Goal: Find specific page/section: Find specific page/section

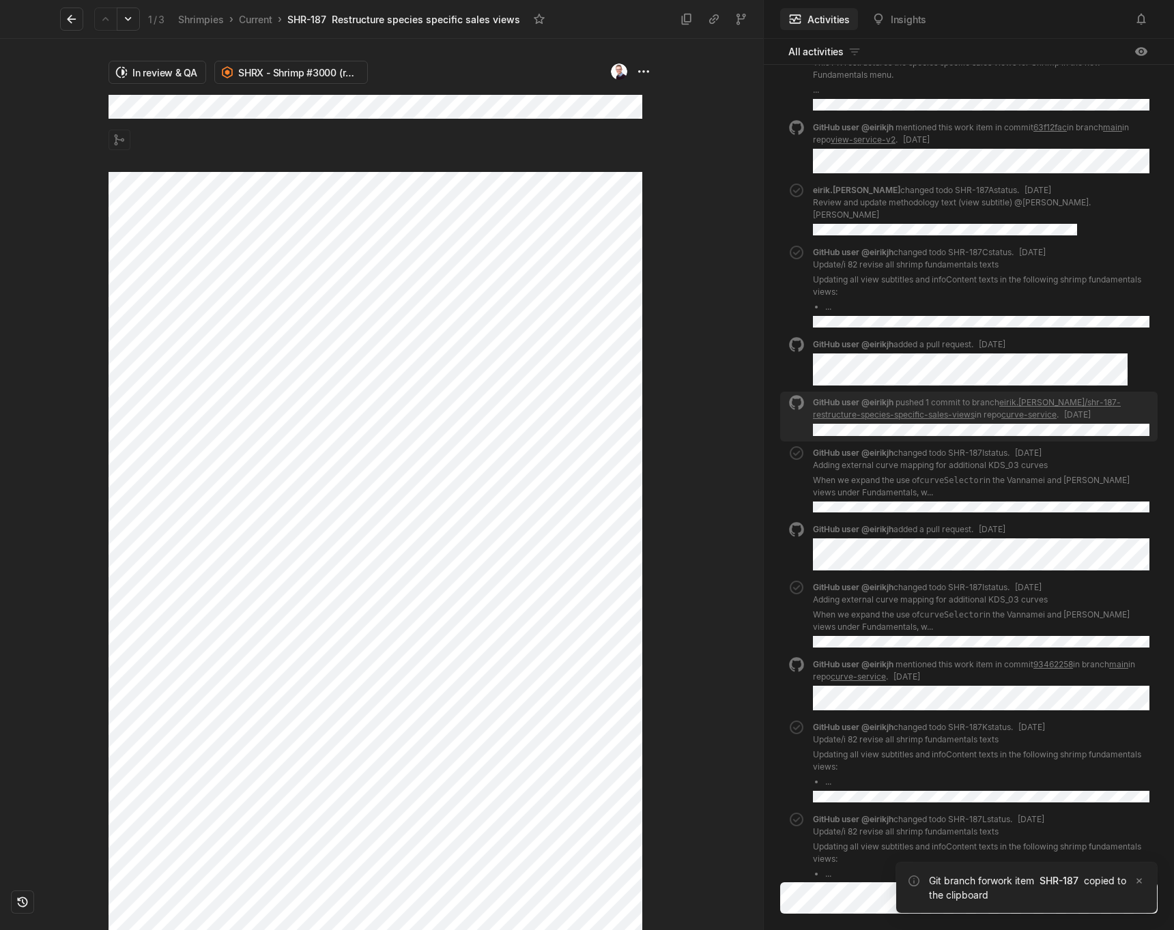
scroll to position [-521, 0]
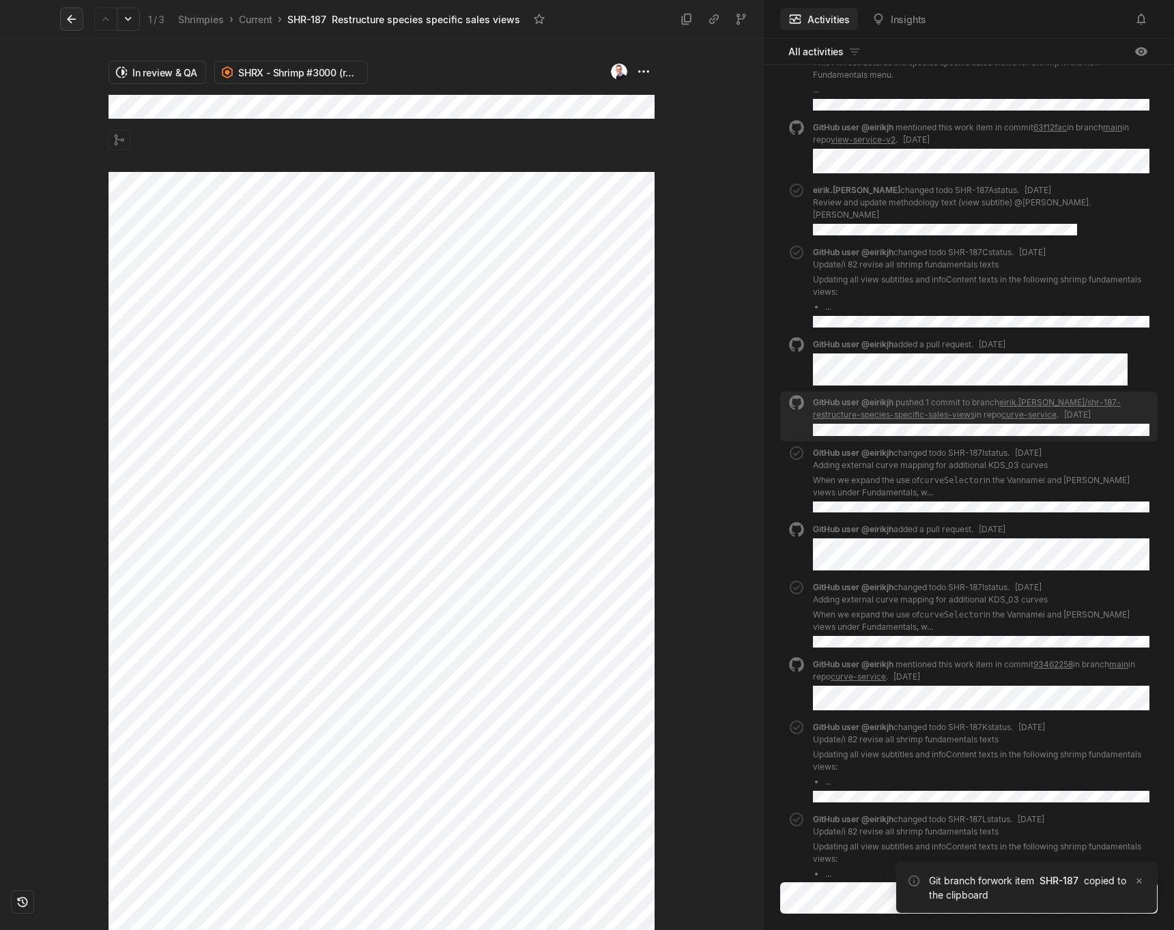
click at [71, 18] on icon at bounding box center [72, 19] width 14 height 14
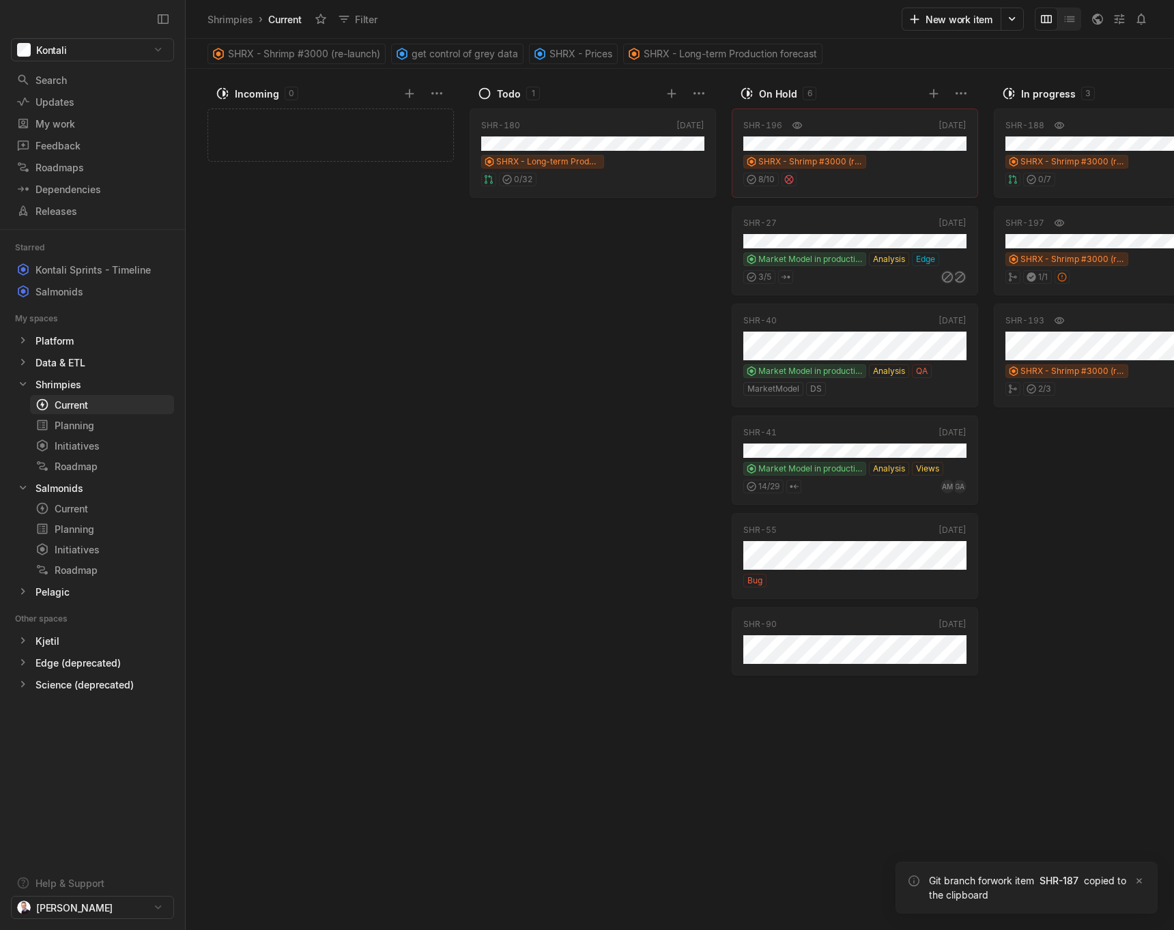
scroll to position [0, 764]
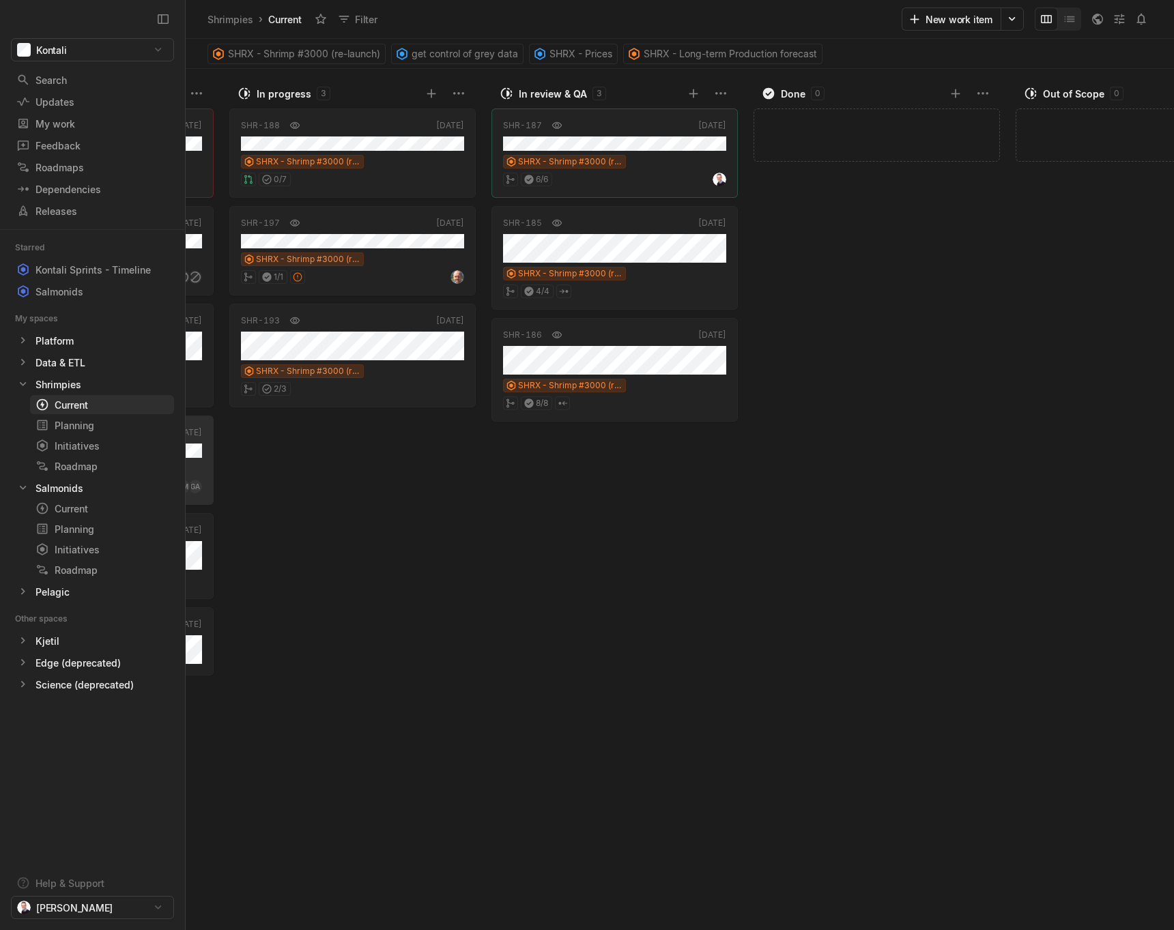
click at [651, 572] on div "SHR-187 [DATE] SHRX - Shrimp #3000 (re-launch) 6 / 6 SHR-185 [DATE] SHRX - Shri…" at bounding box center [617, 517] width 253 height 826
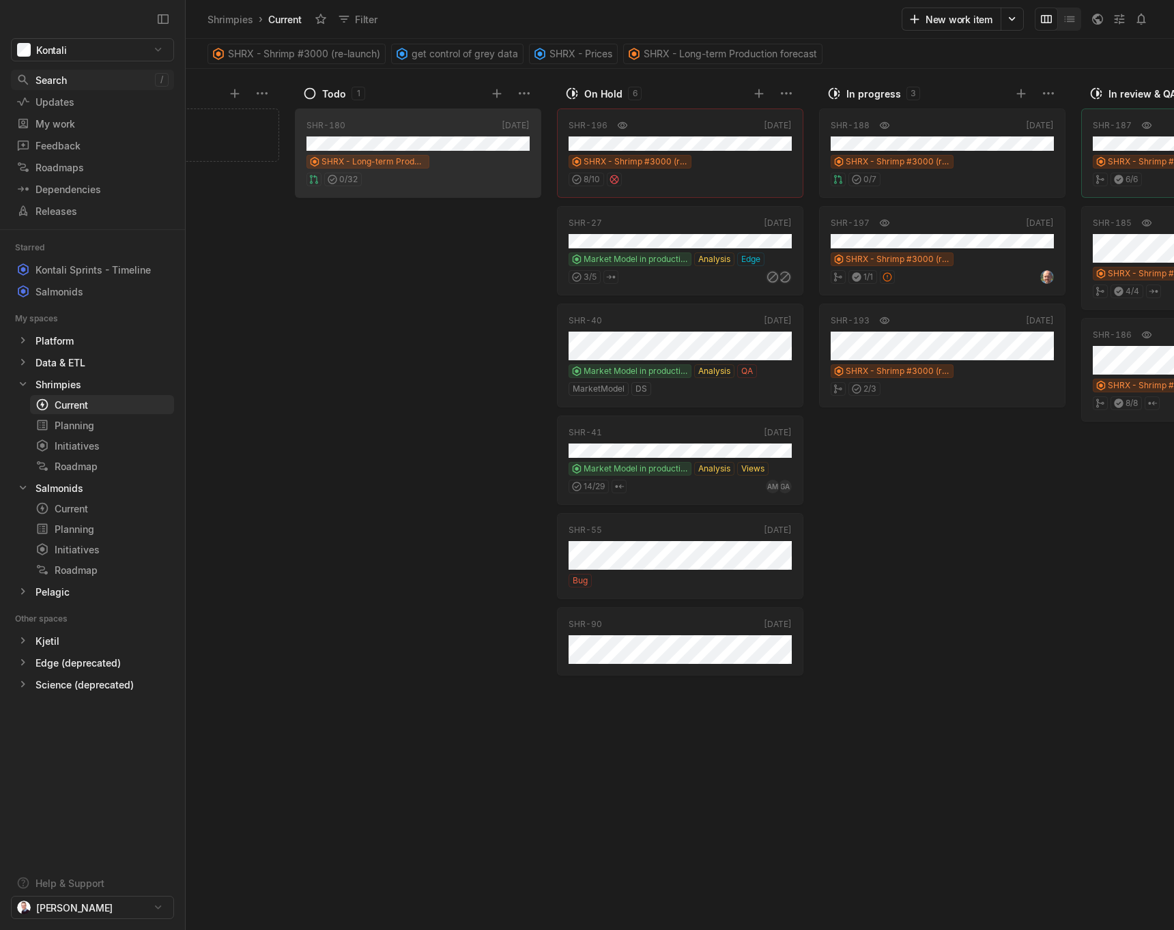
click at [42, 85] on div "Search" at bounding box center [85, 80] width 139 height 14
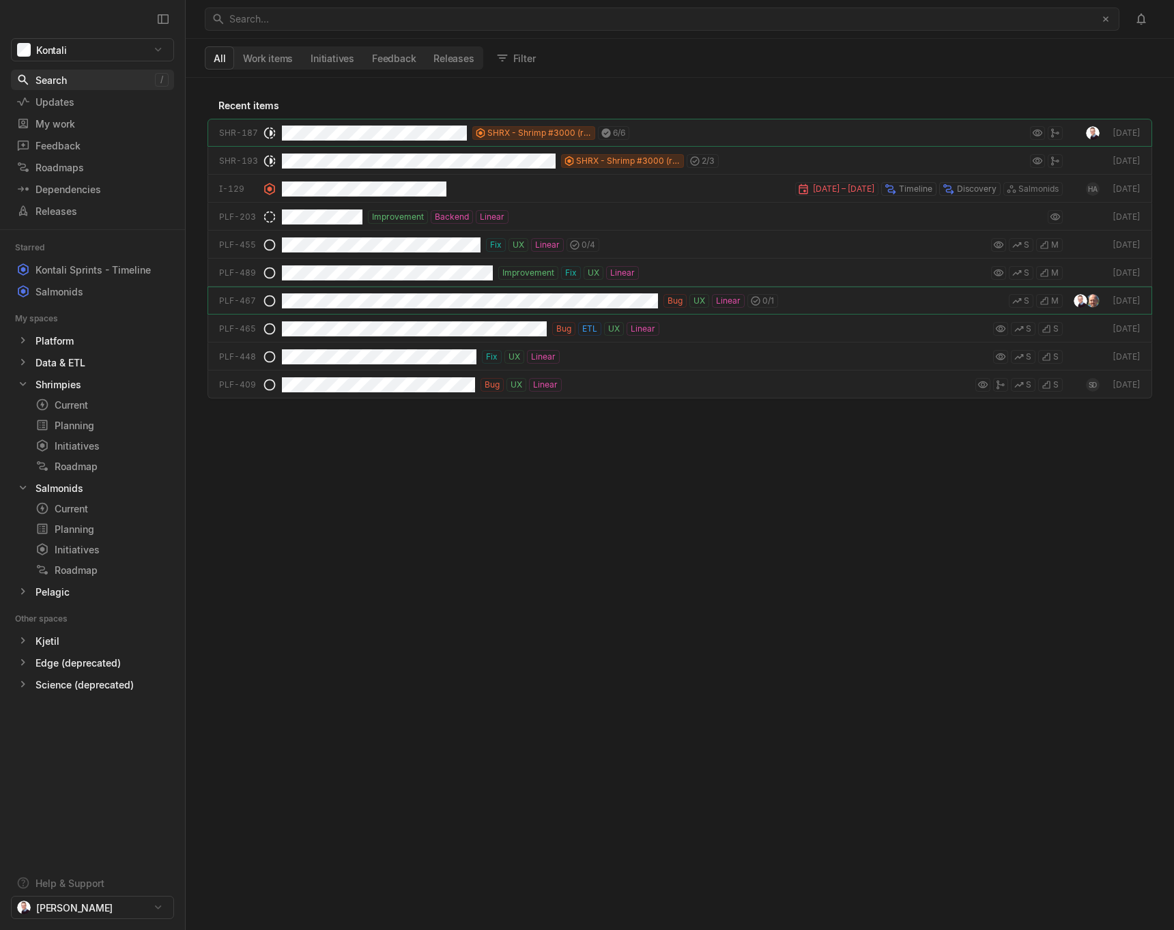
scroll to position [853, 988]
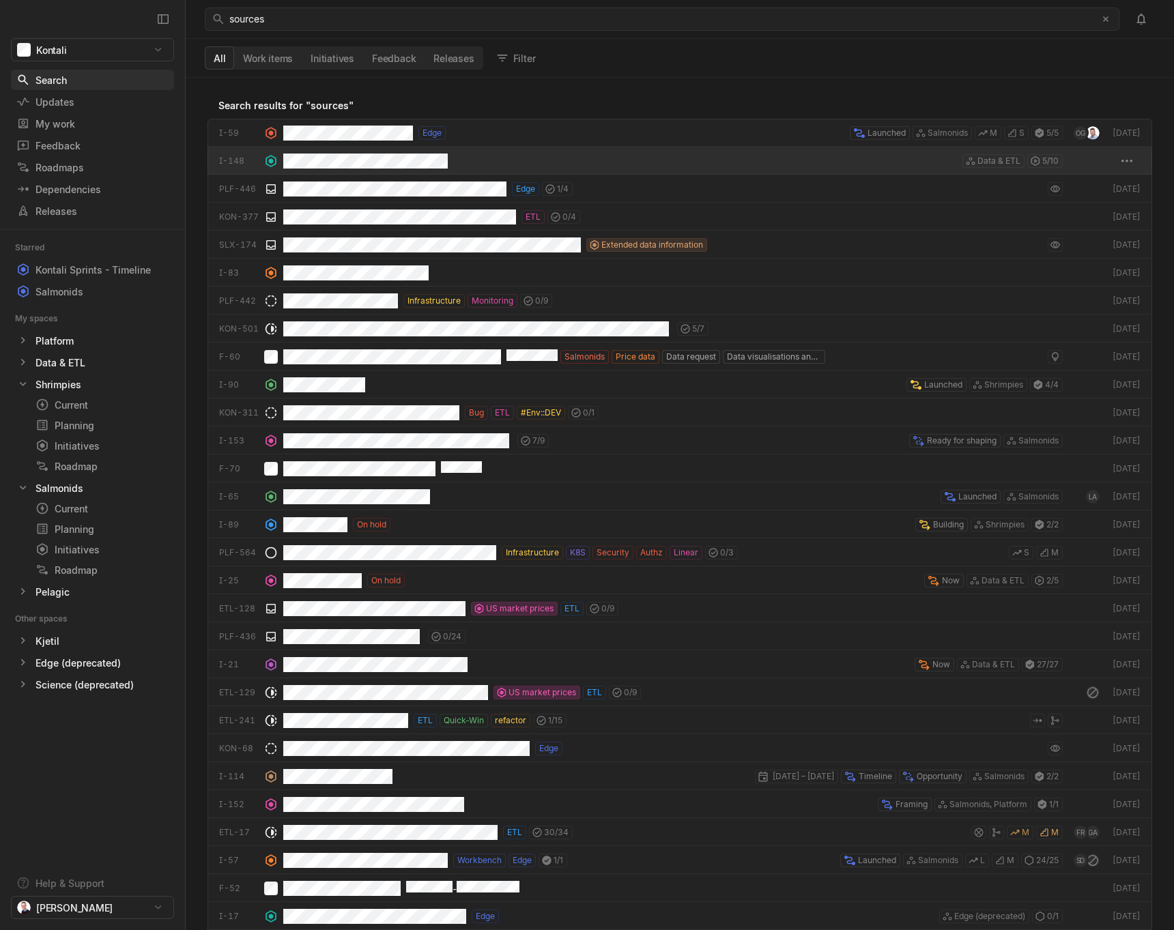
click at [360, 170] on div "grid" at bounding box center [368, 161] width 170 height 28
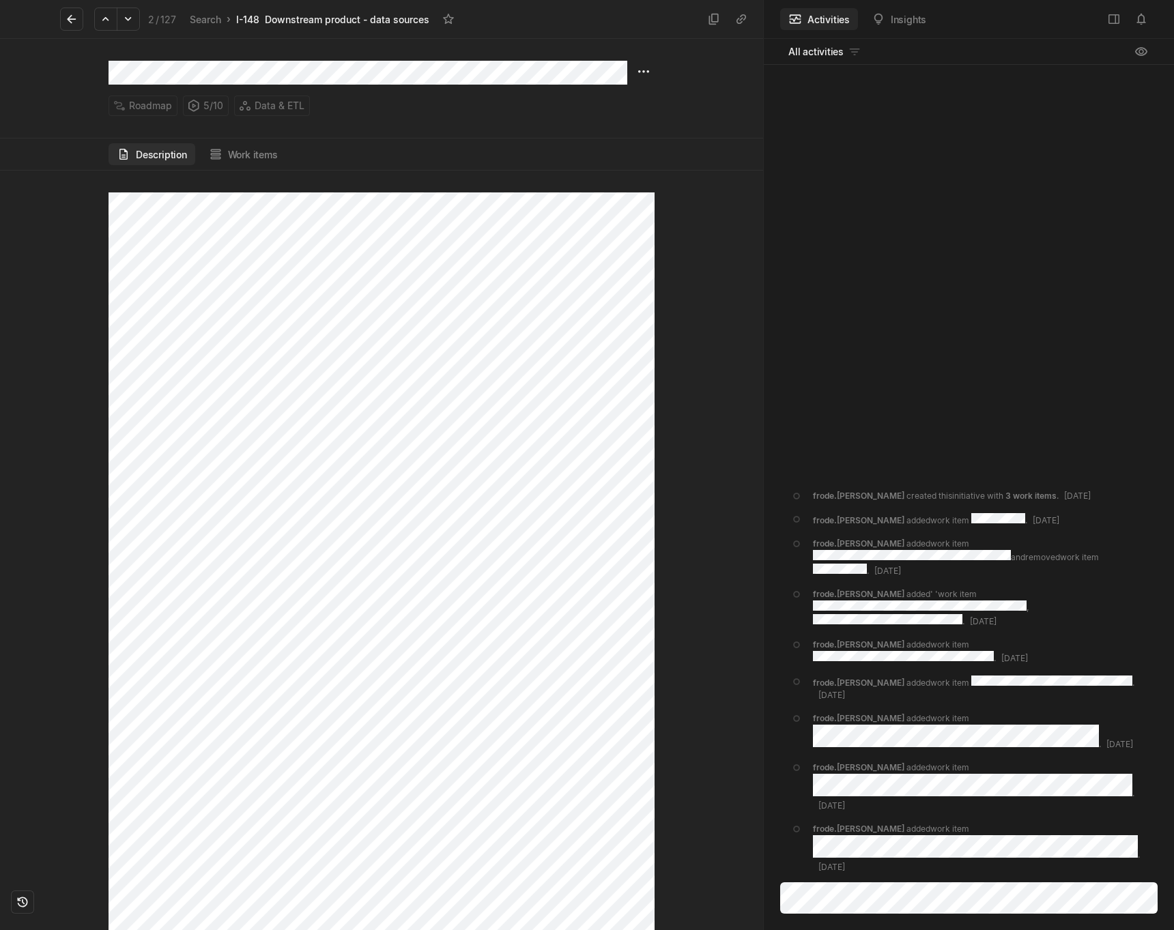
click at [245, 167] on div "Description Work items" at bounding box center [382, 154] width 546 height 31
click at [246, 166] on div "Description Work items" at bounding box center [382, 154] width 546 height 31
click at [246, 160] on button "Work items" at bounding box center [243, 154] width 85 height 22
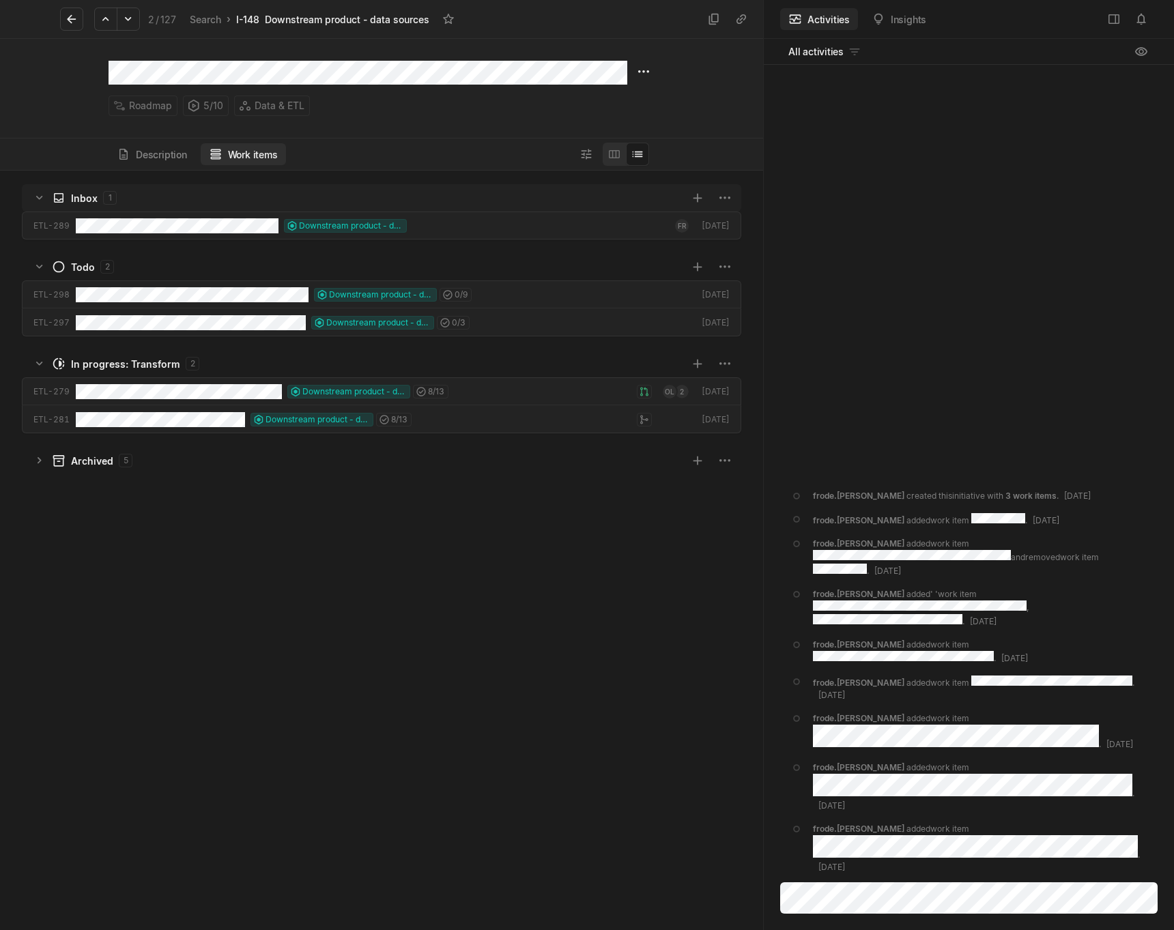
scroll to position [760, 763]
click at [76, 18] on icon at bounding box center [72, 19] width 14 height 14
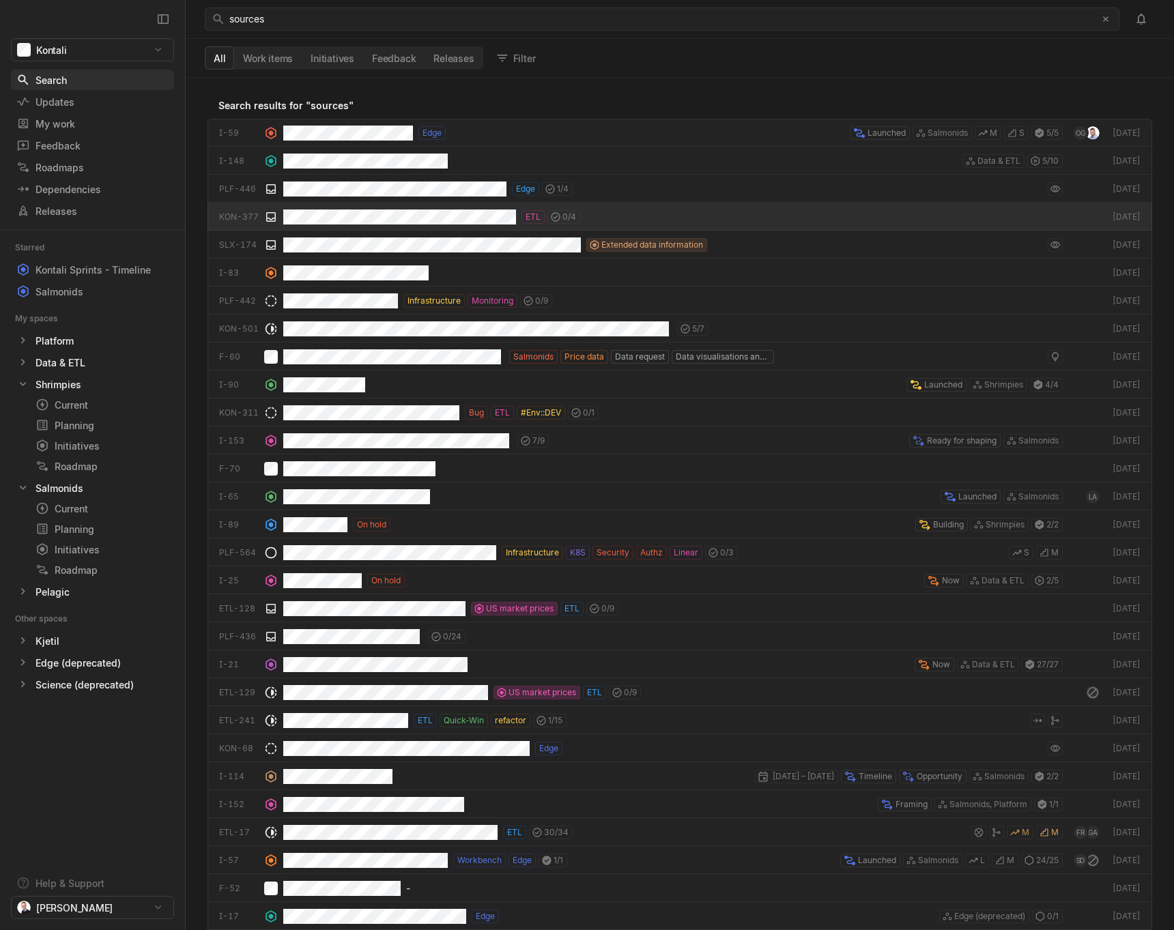
scroll to position [853, 988]
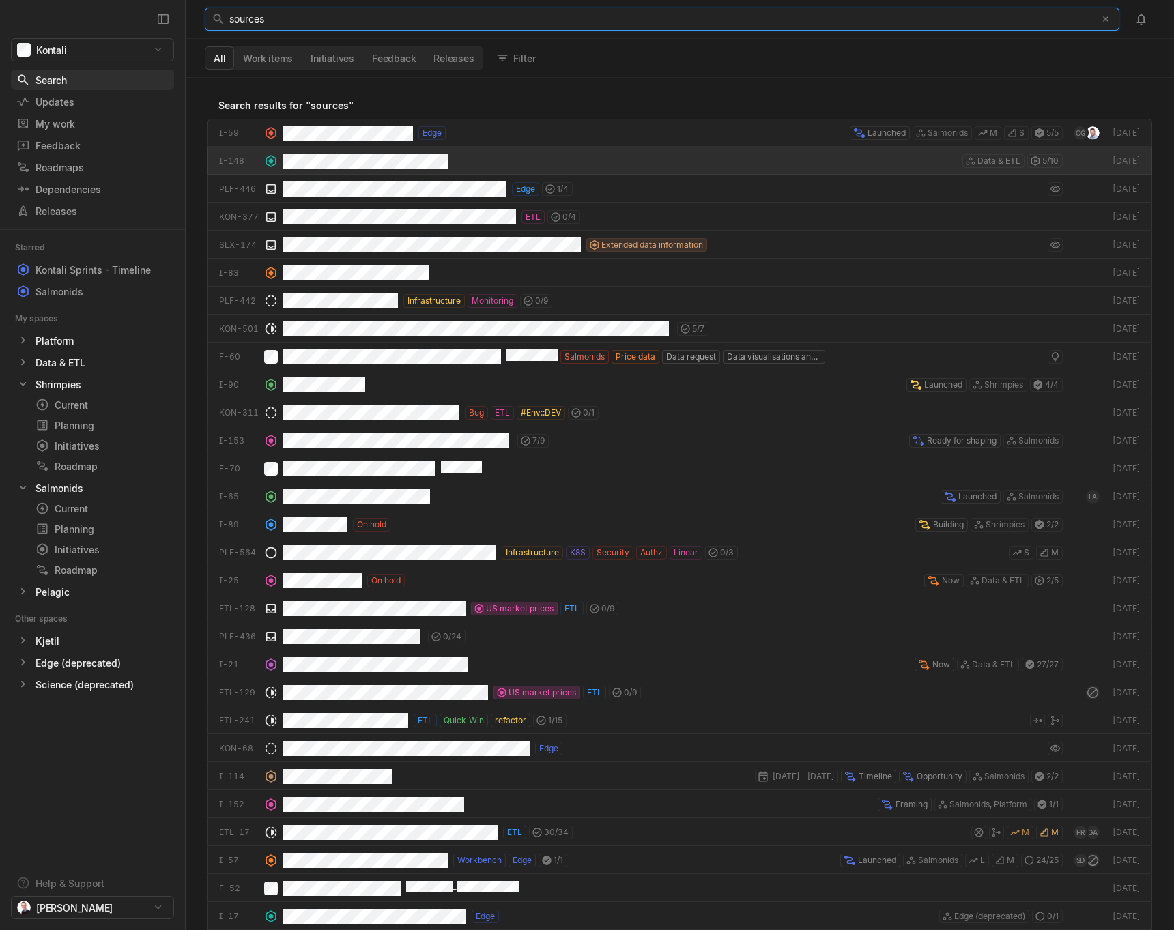
click at [301, 20] on div "sources" at bounding box center [658, 19] width 859 height 22
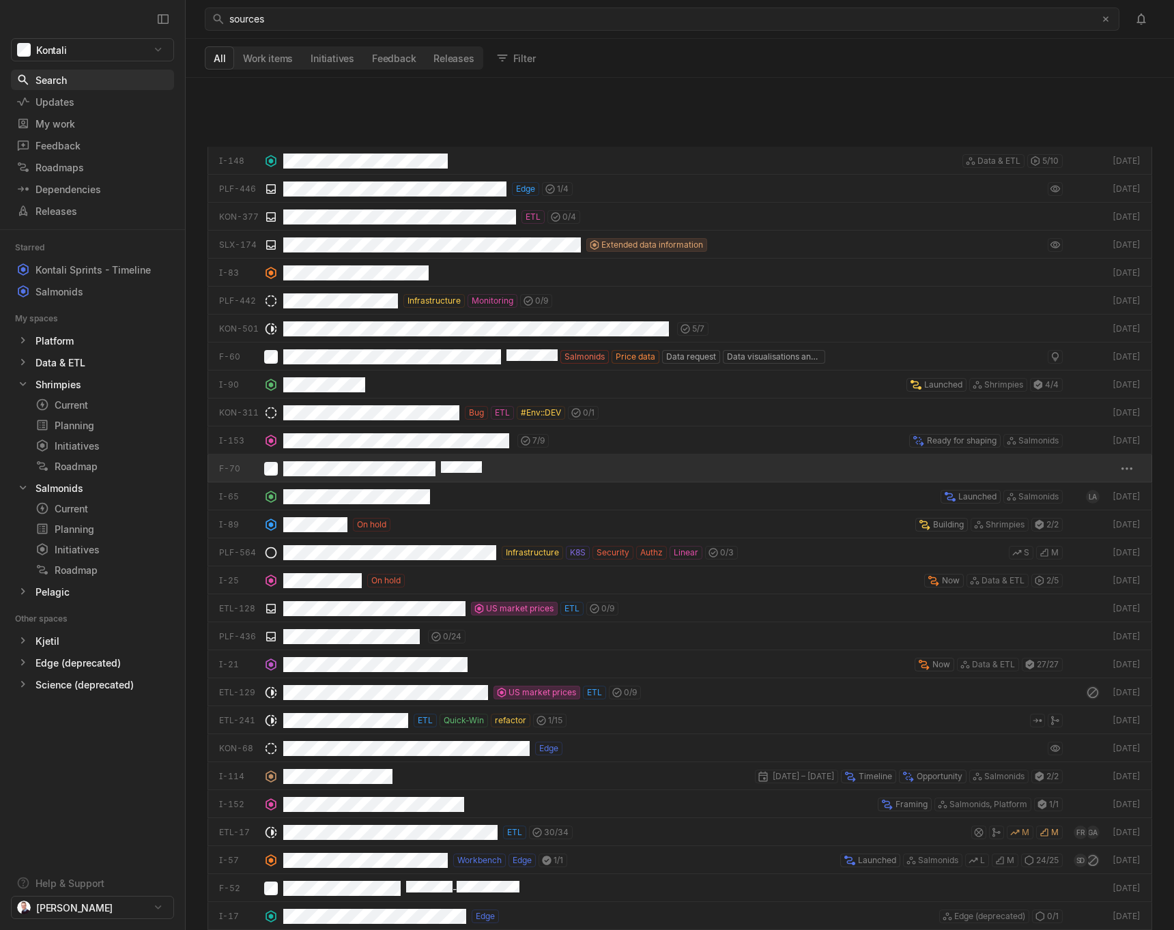
scroll to position [220, 0]
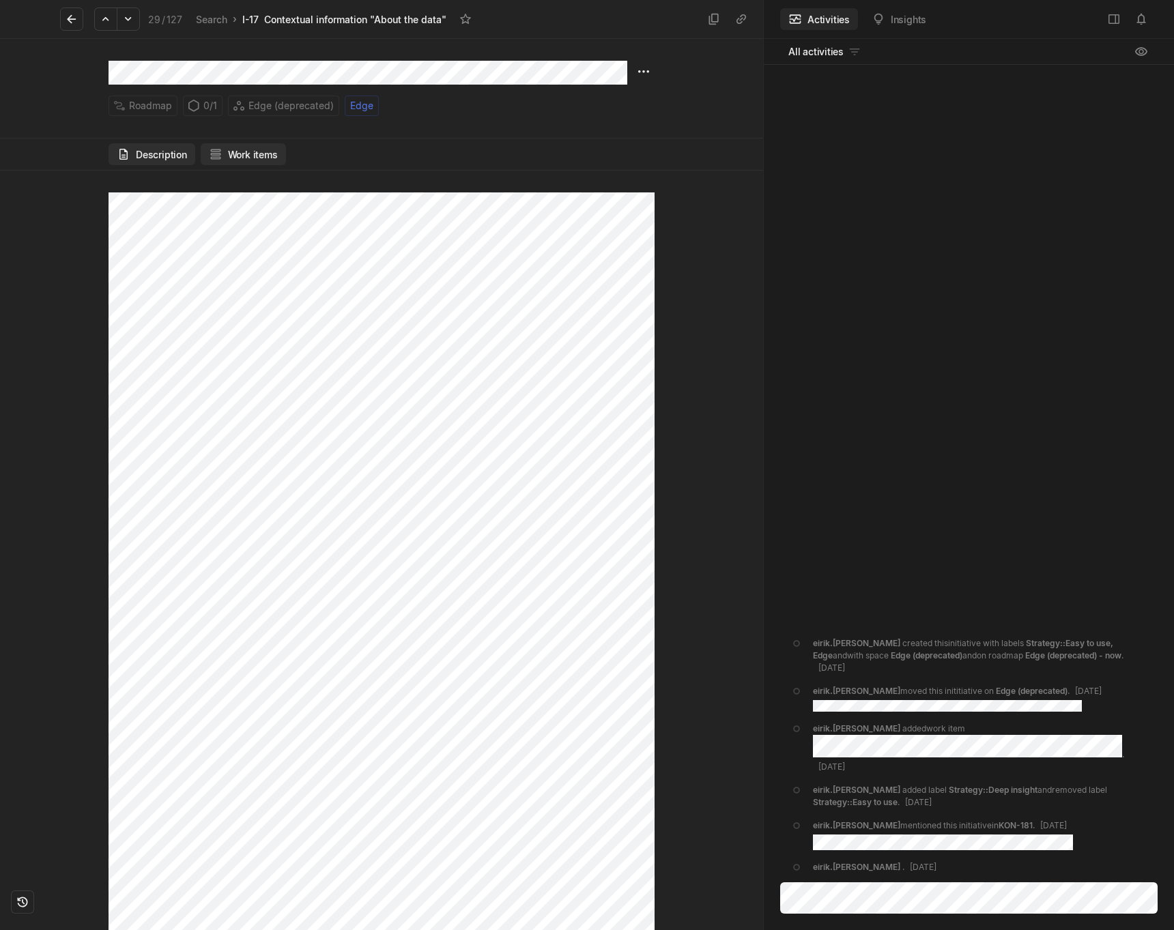
click at [240, 154] on button "Work items" at bounding box center [243, 154] width 85 height 22
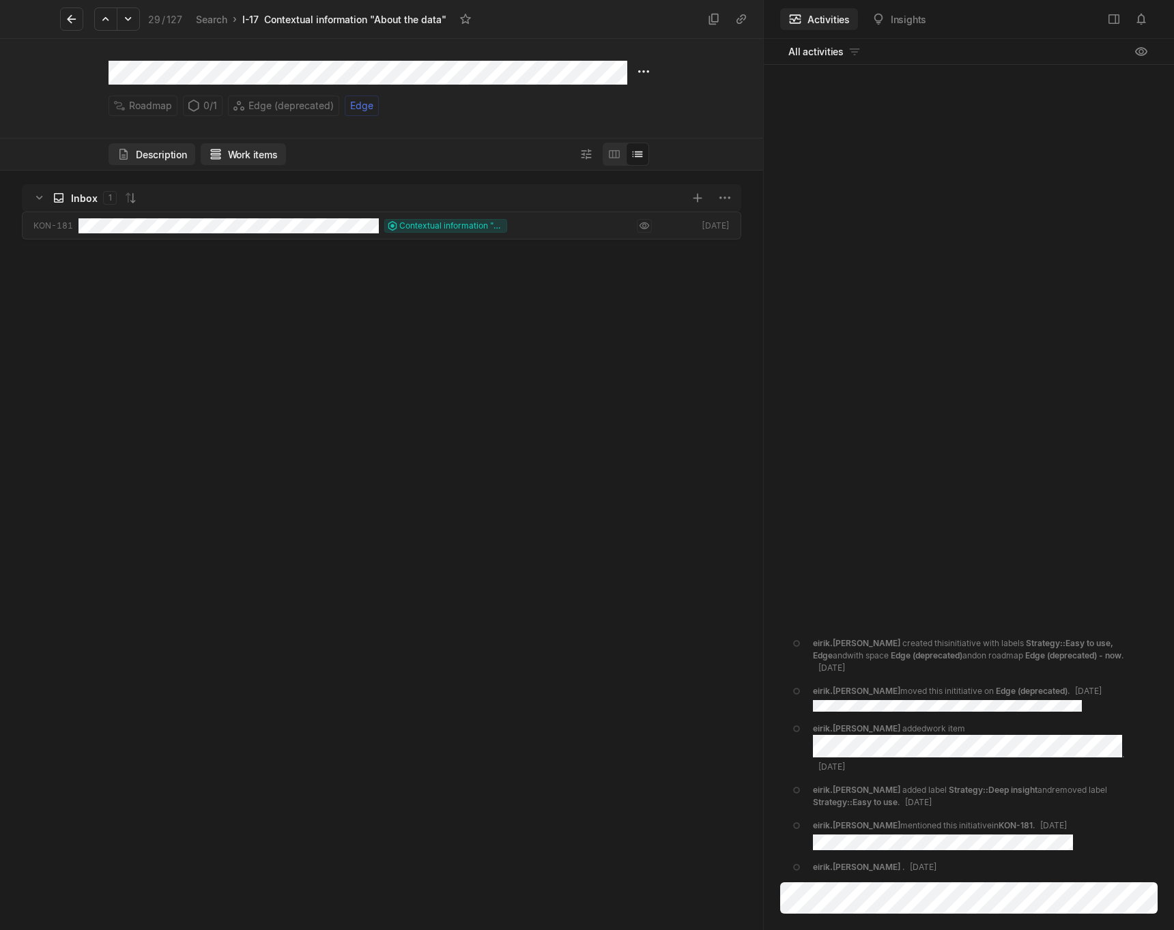
scroll to position [760, 763]
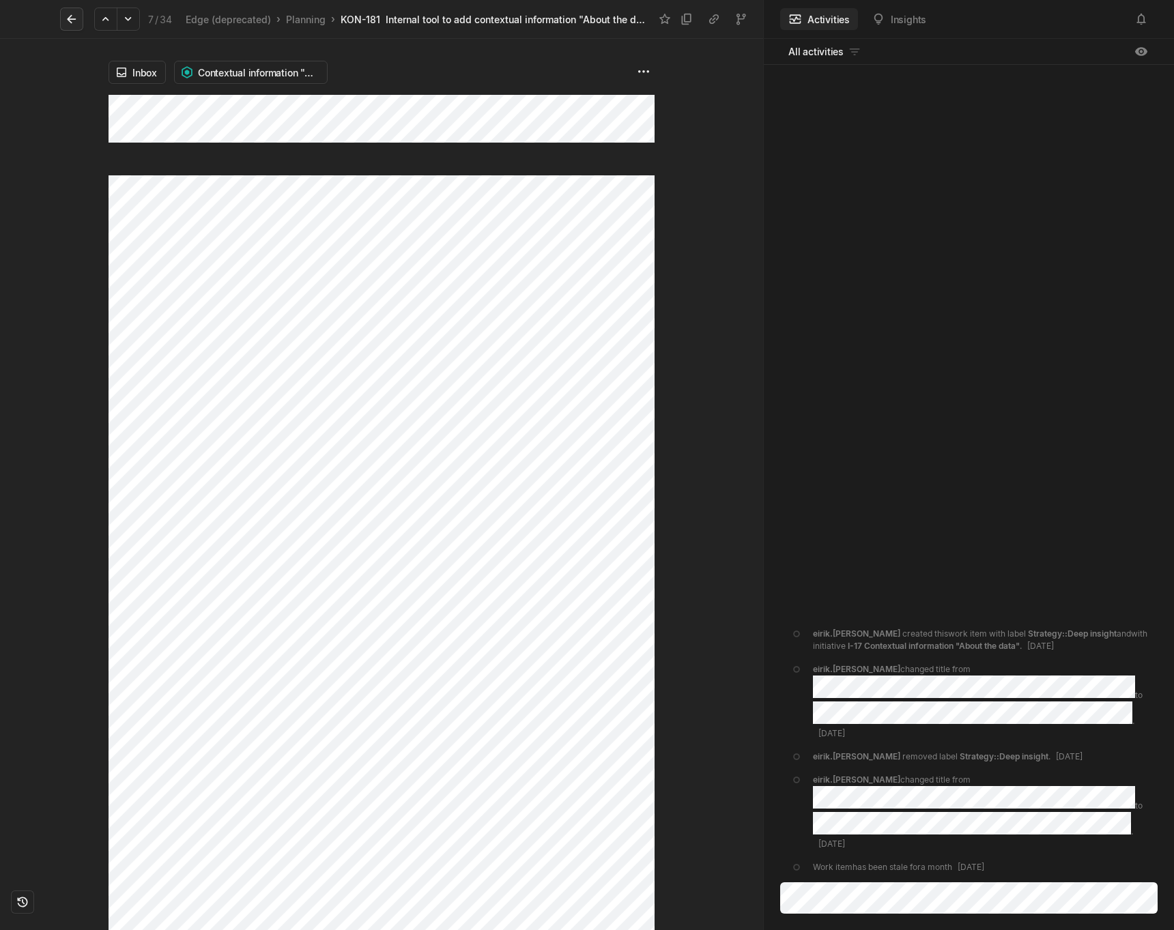
click at [73, 21] on icon at bounding box center [72, 19] width 14 height 14
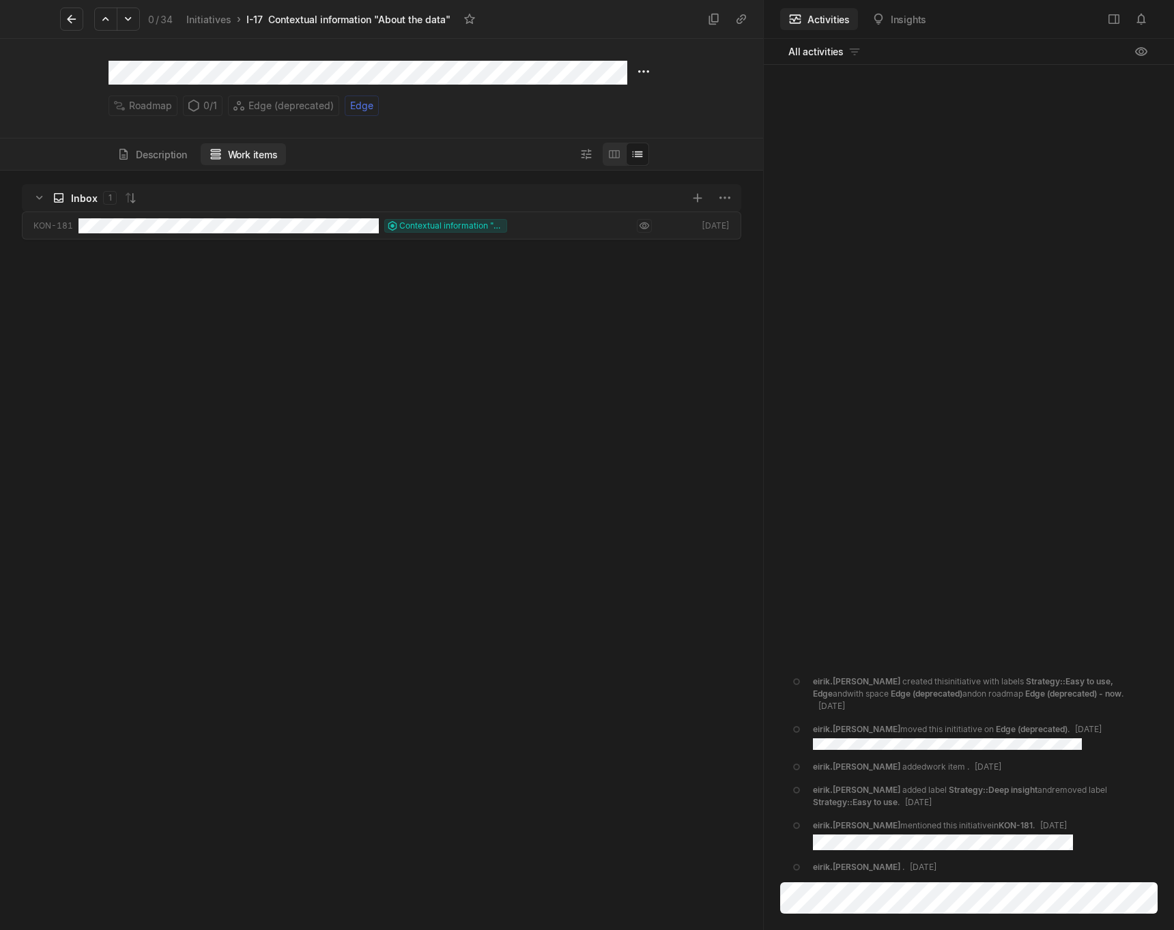
scroll to position [760, 763]
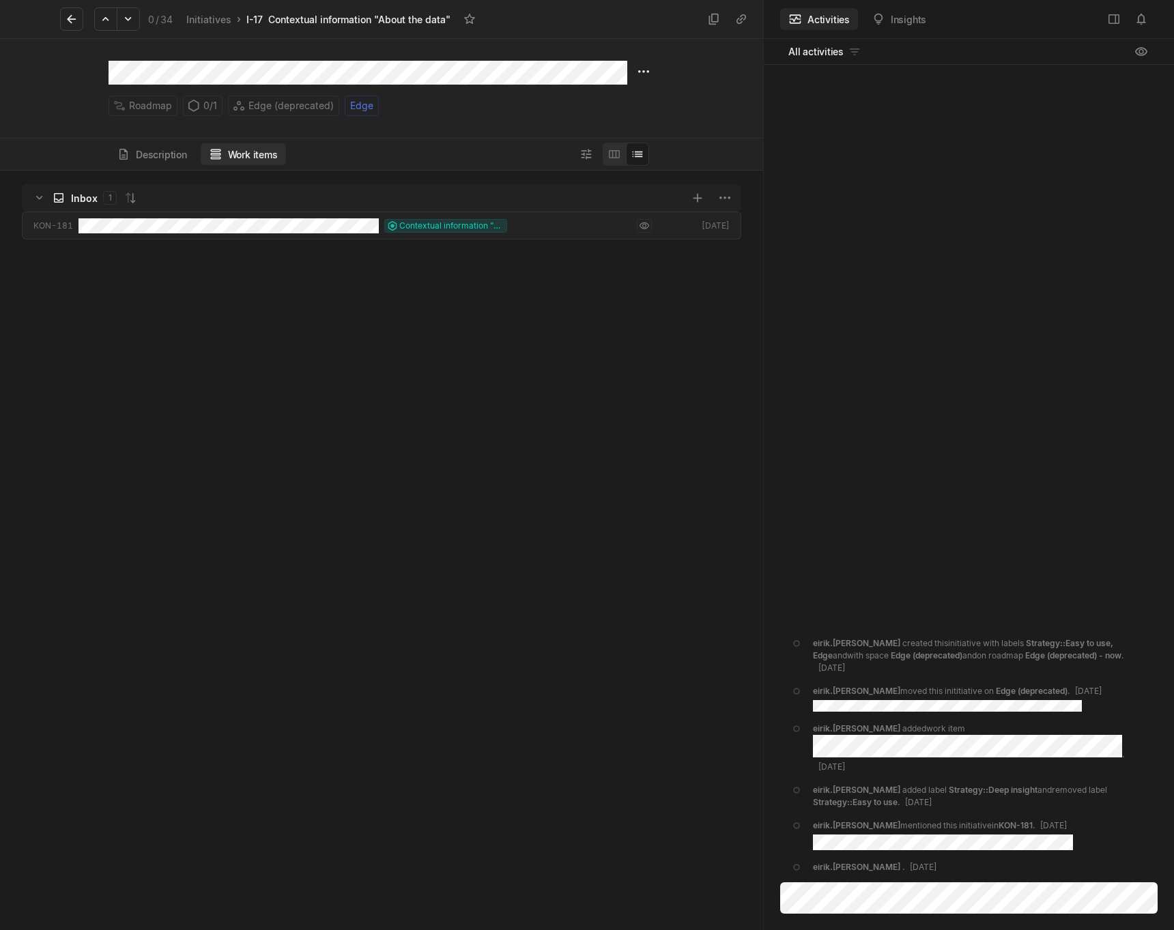
click at [73, 21] on icon at bounding box center [72, 19] width 14 height 14
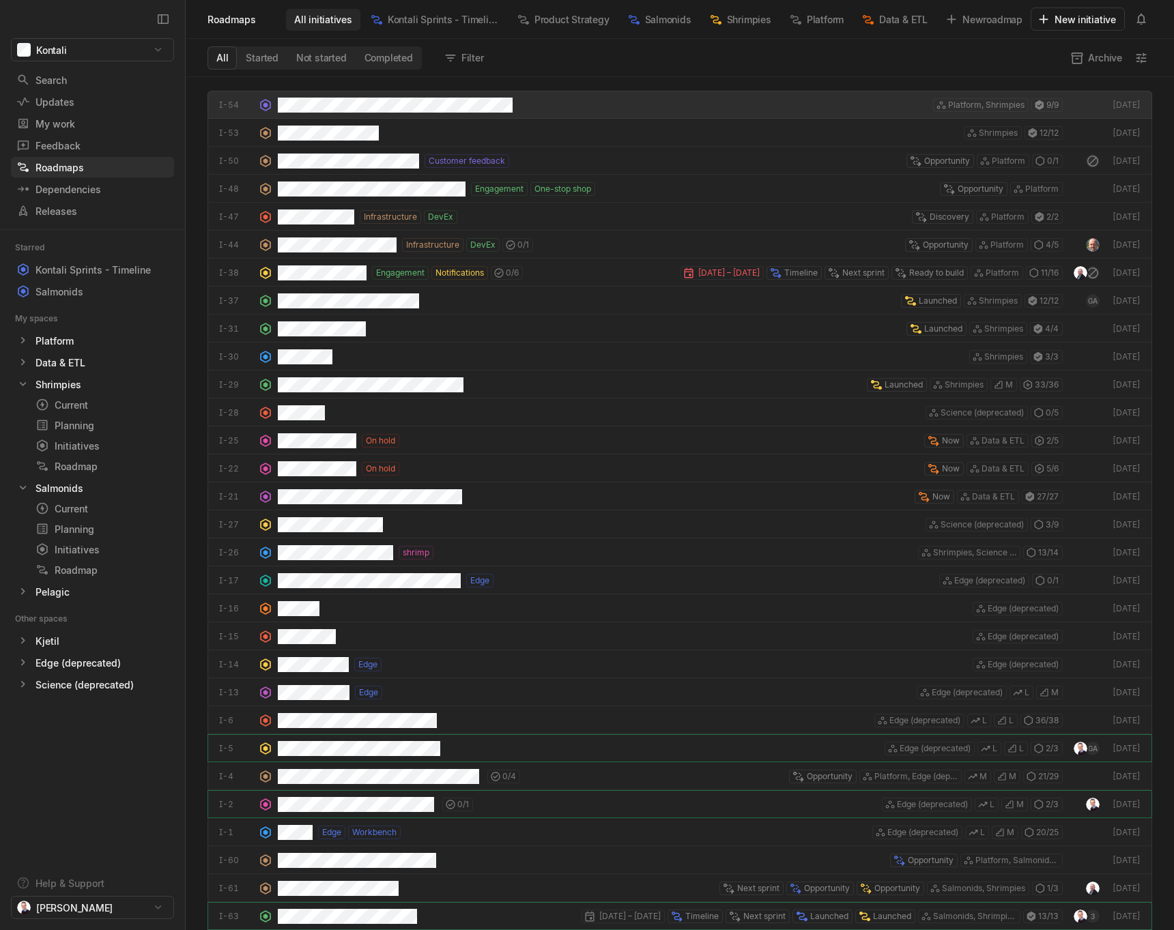
scroll to position [853, 988]
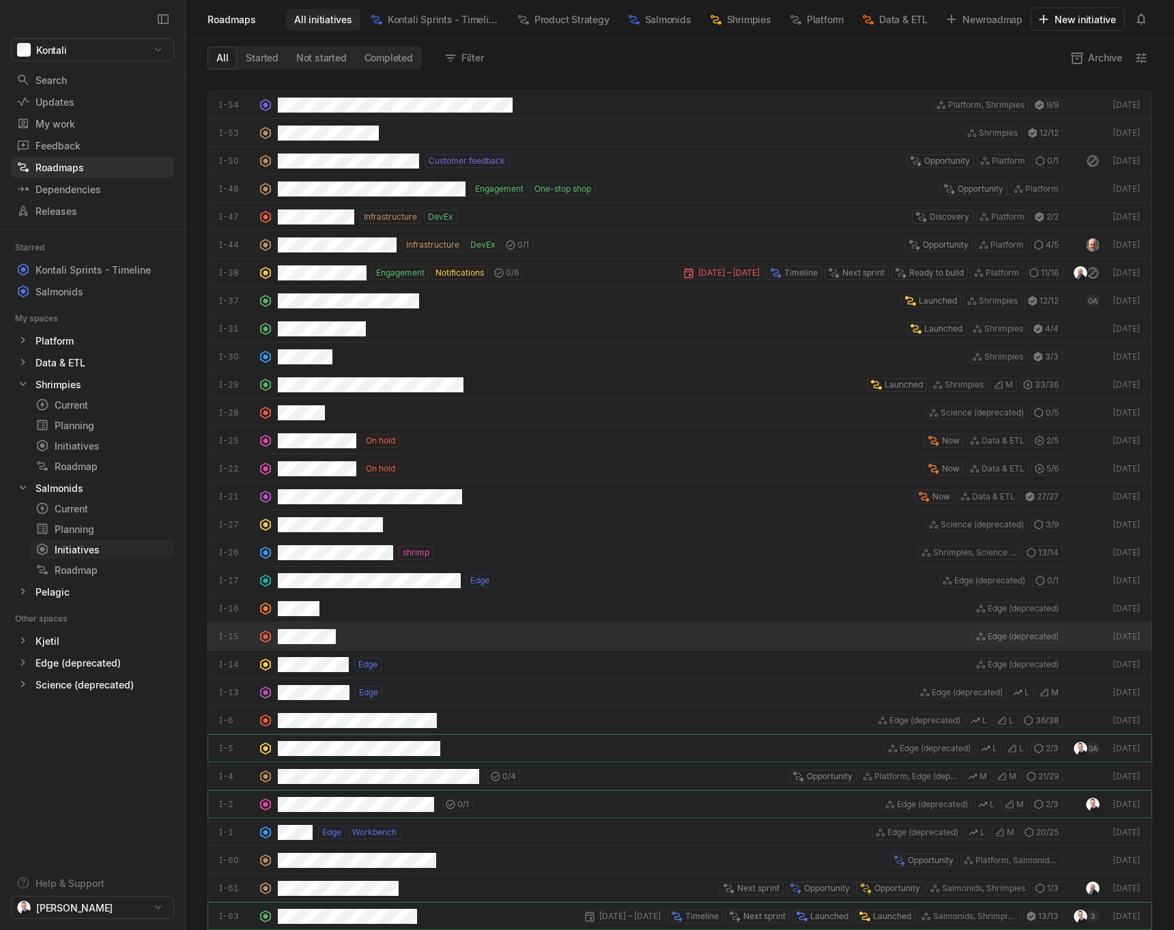
click at [81, 555] on div "Initiatives" at bounding box center [76, 550] width 83 height 14
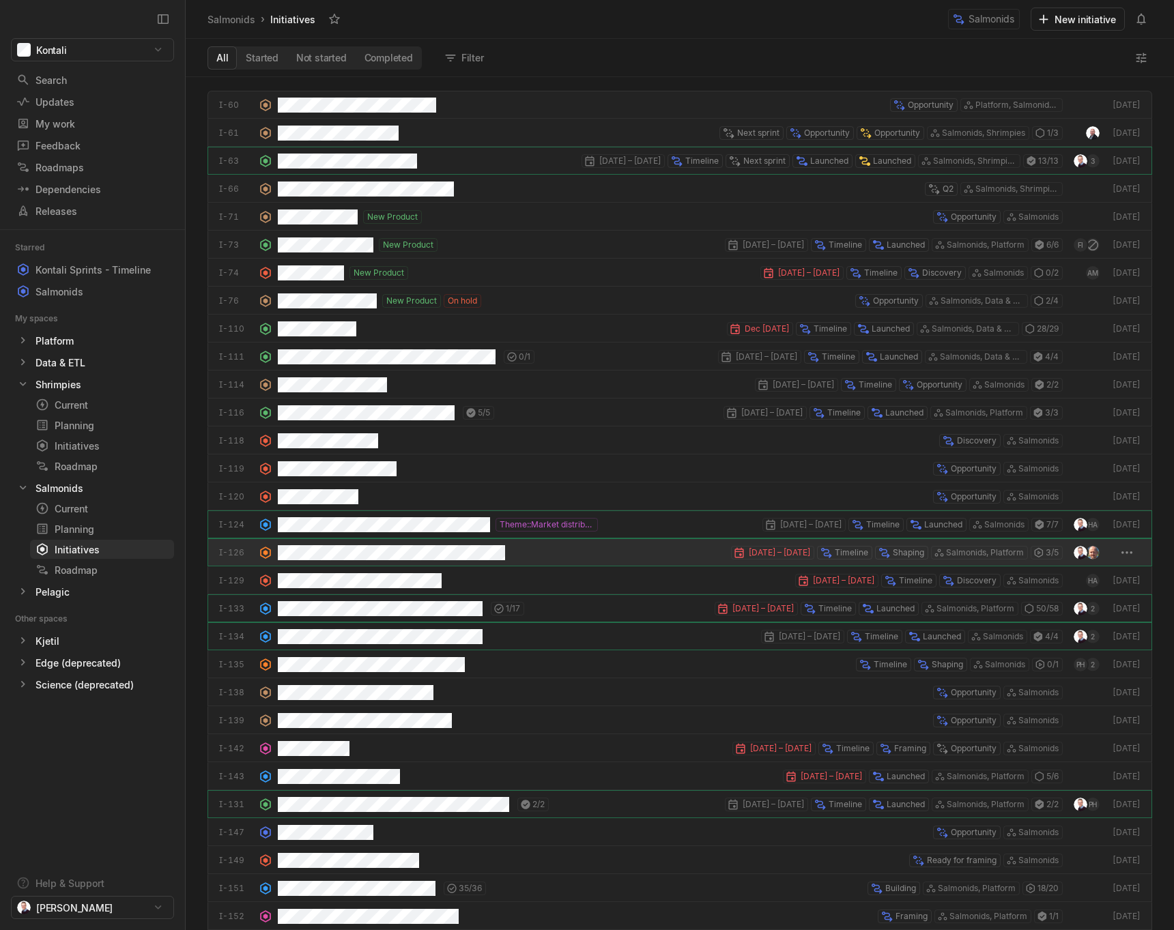
scroll to position [853, 988]
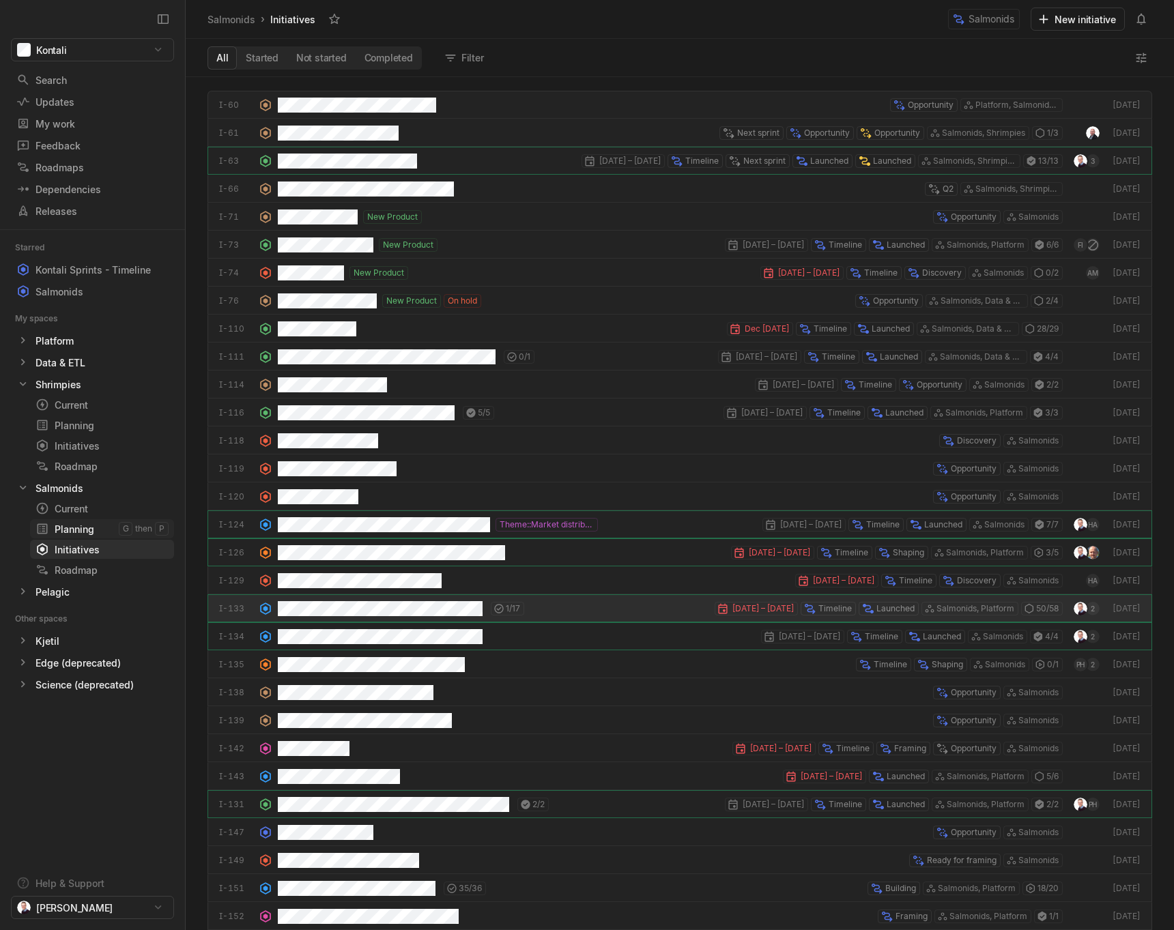
click at [77, 530] on div "Planning" at bounding box center [76, 529] width 83 height 14
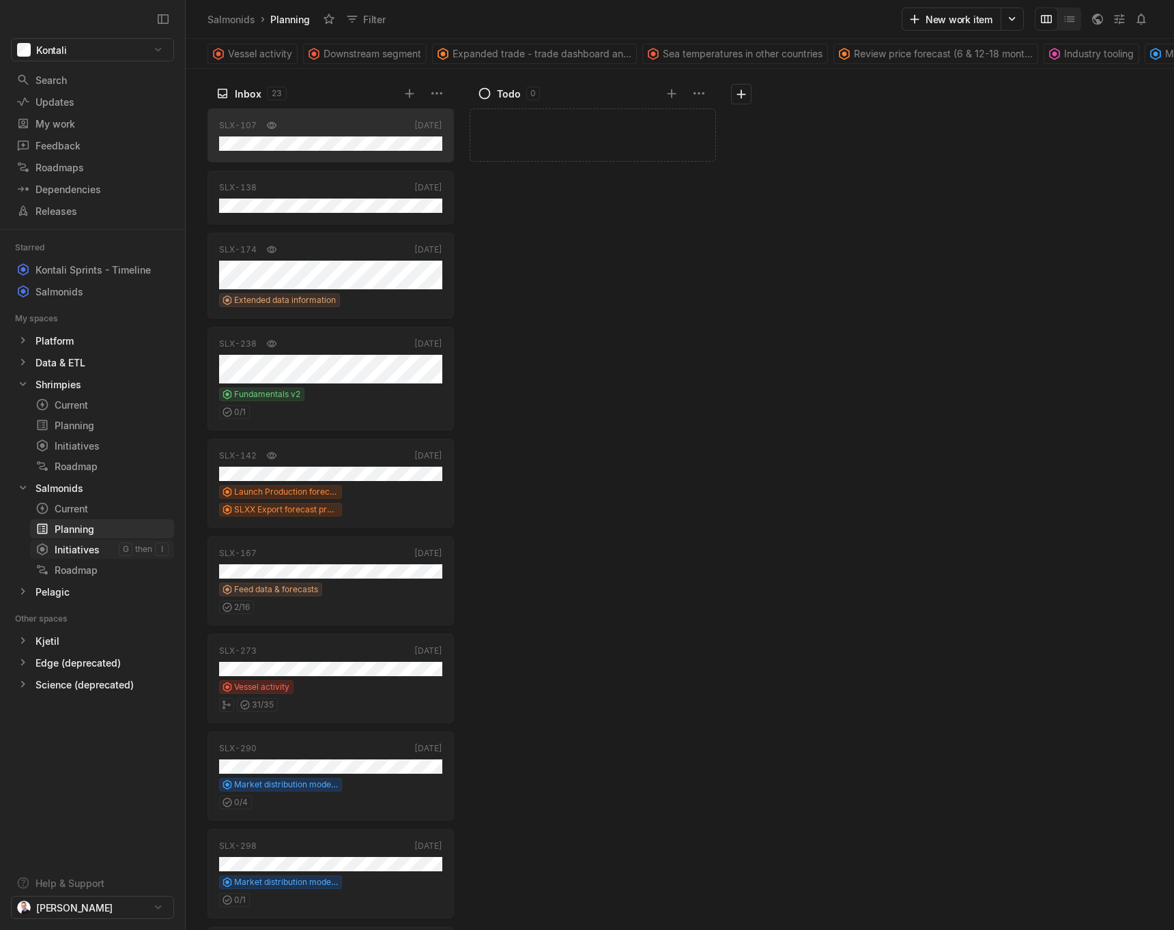
click at [74, 553] on div "Initiatives" at bounding box center [76, 550] width 83 height 14
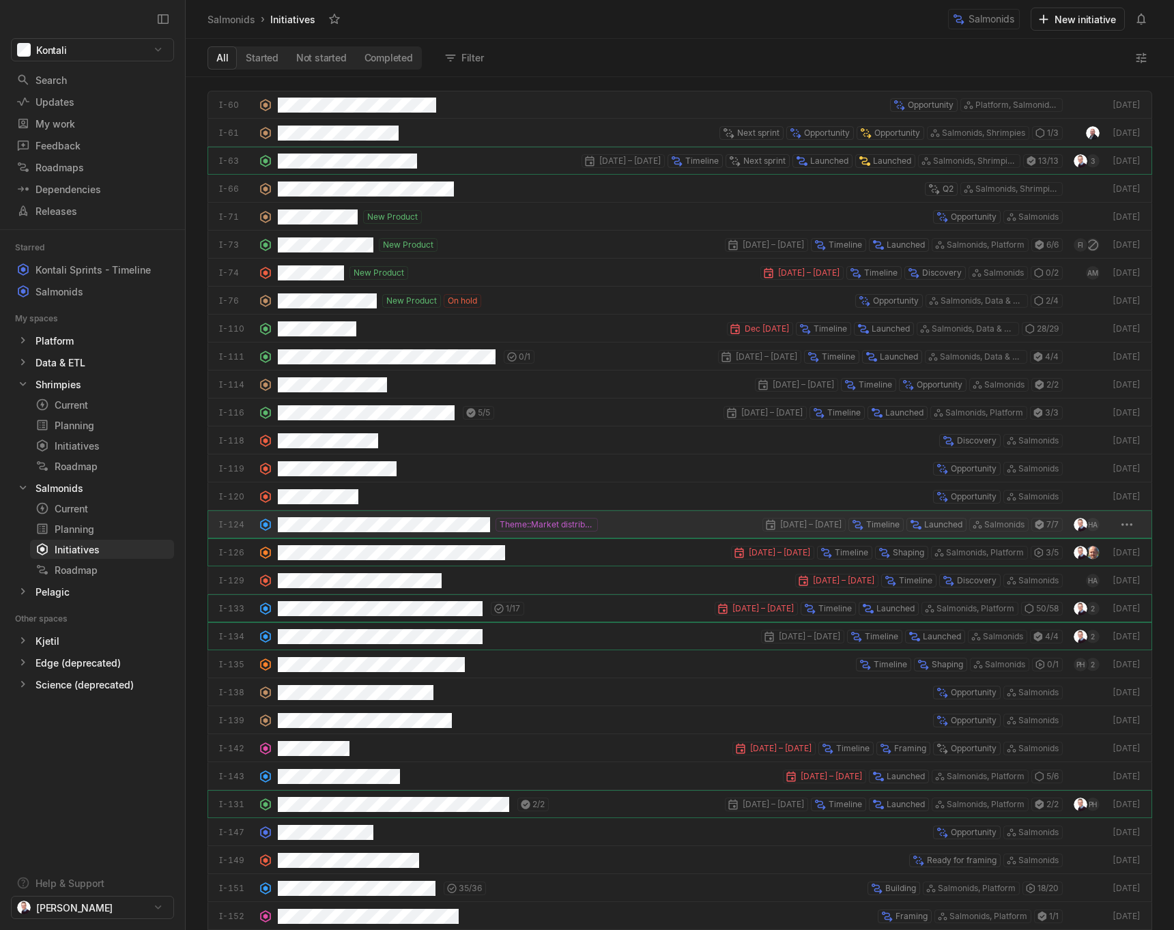
scroll to position [853, 988]
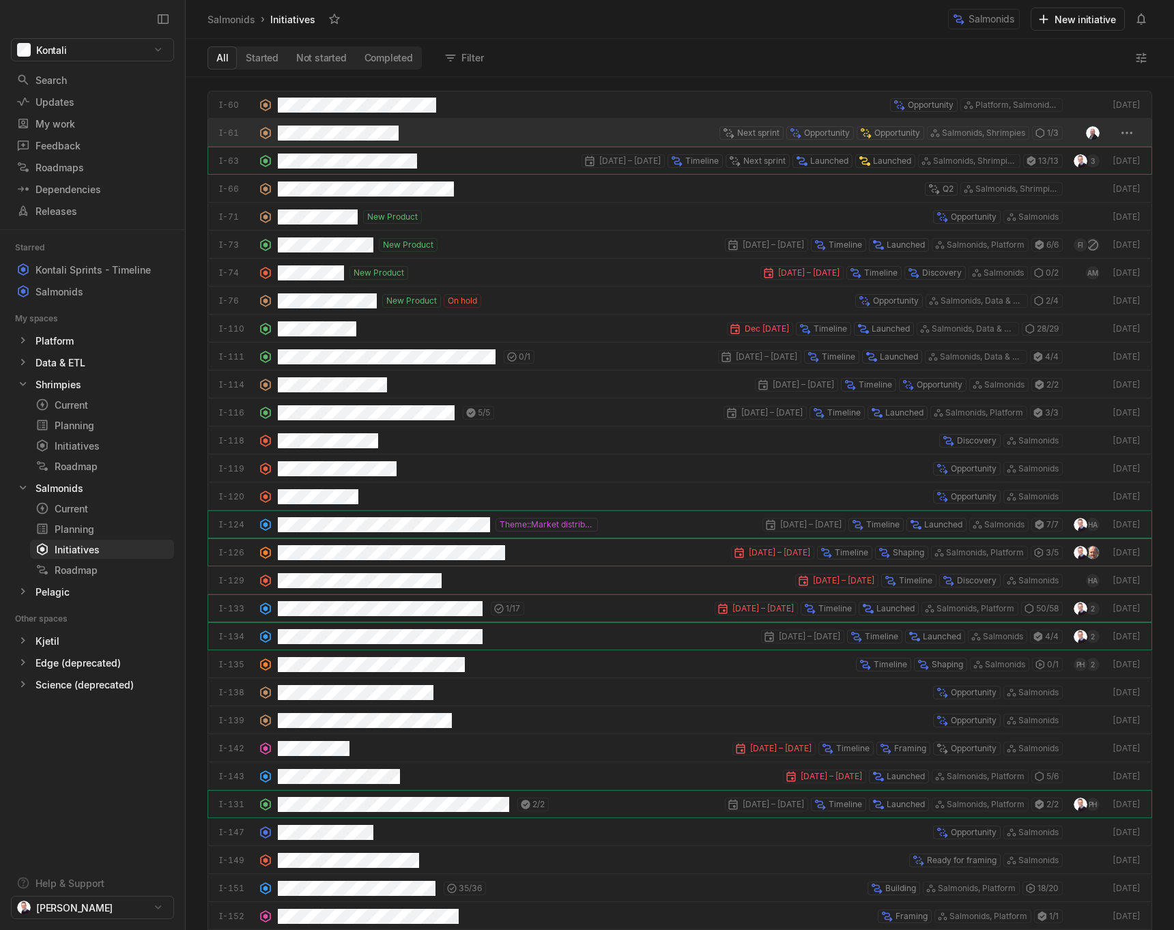
click at [402, 128] on div "grid" at bounding box center [341, 133] width 126 height 28
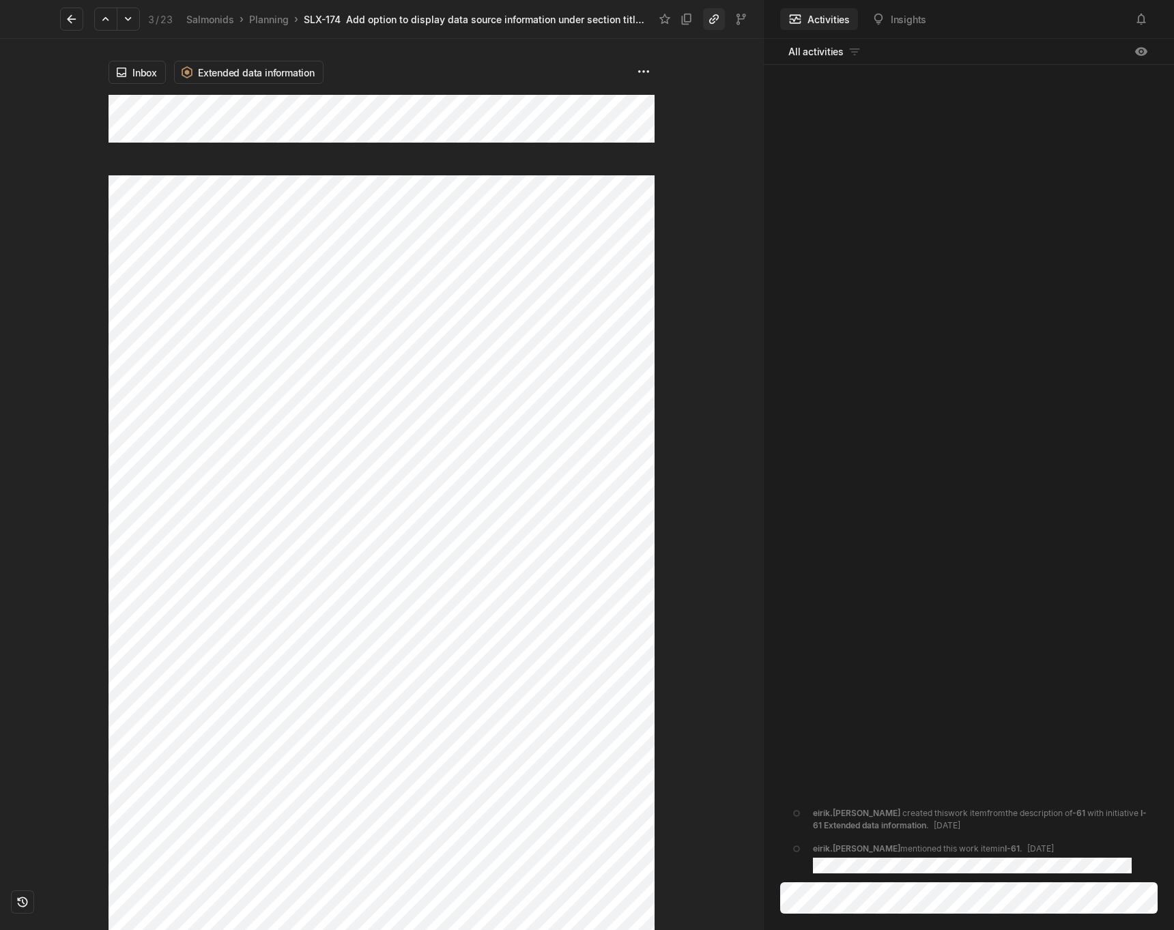
click at [711, 17] on icon at bounding box center [714, 19] width 14 height 14
